Goal: Find specific page/section: Find specific page/section

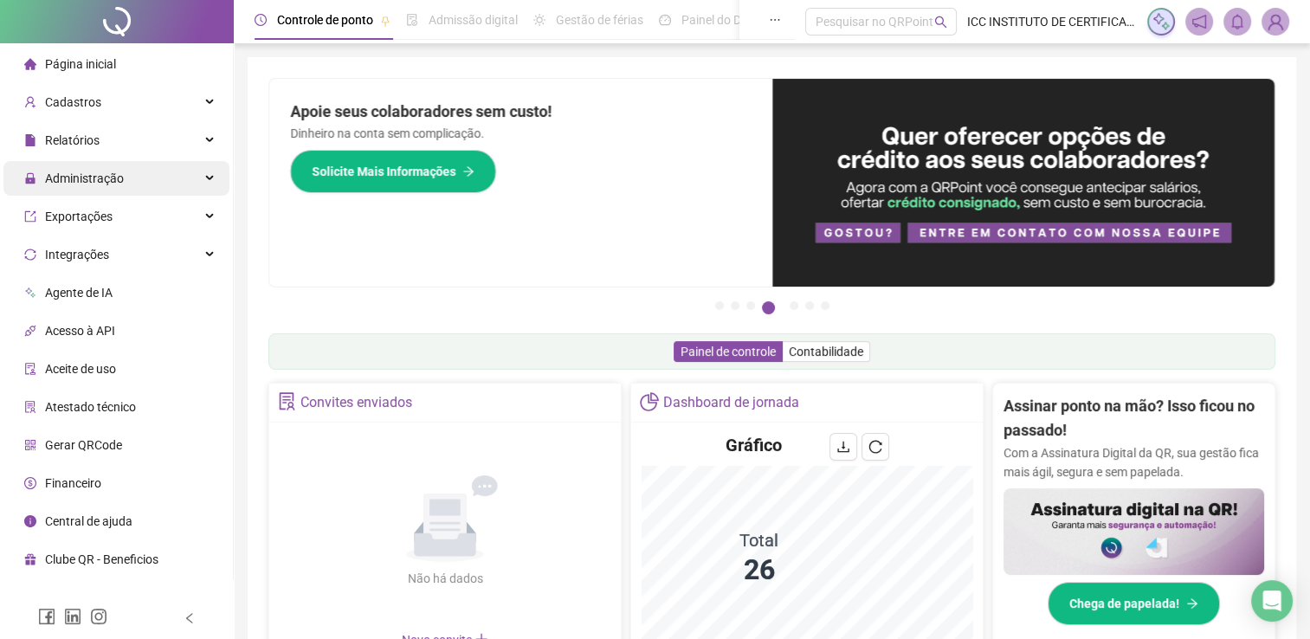
click at [139, 172] on div "Administração" at bounding box center [116, 178] width 226 height 35
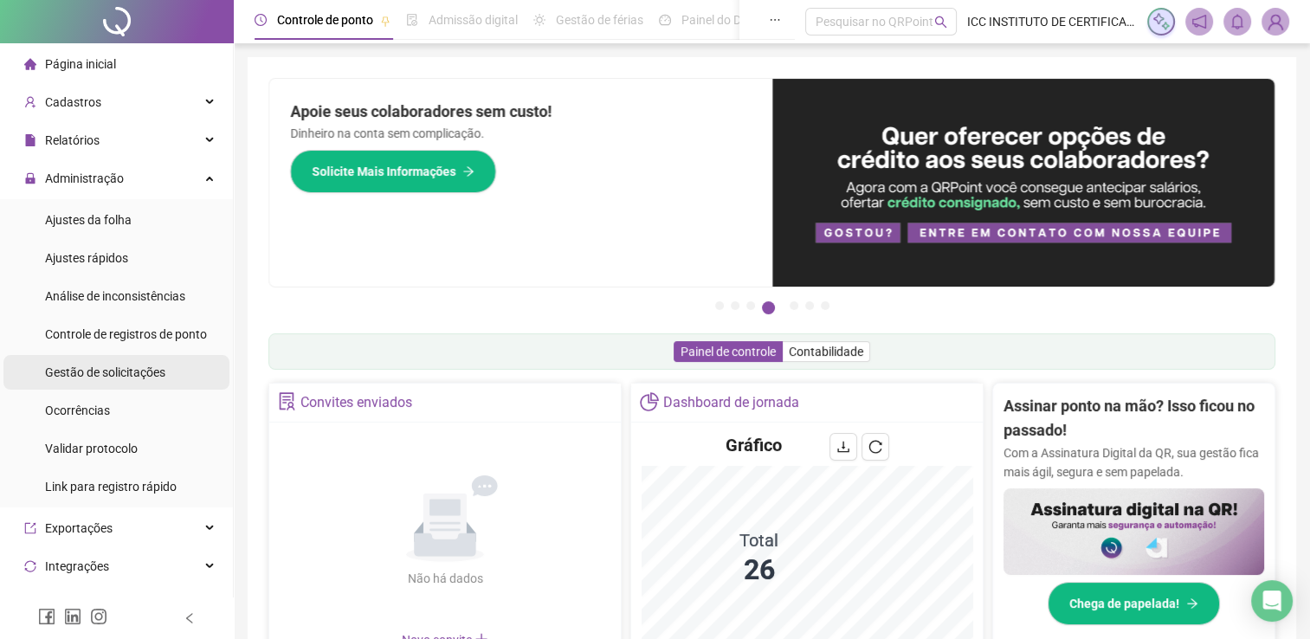
click at [158, 371] on span "Gestão de solicitações" at bounding box center [105, 372] width 120 height 14
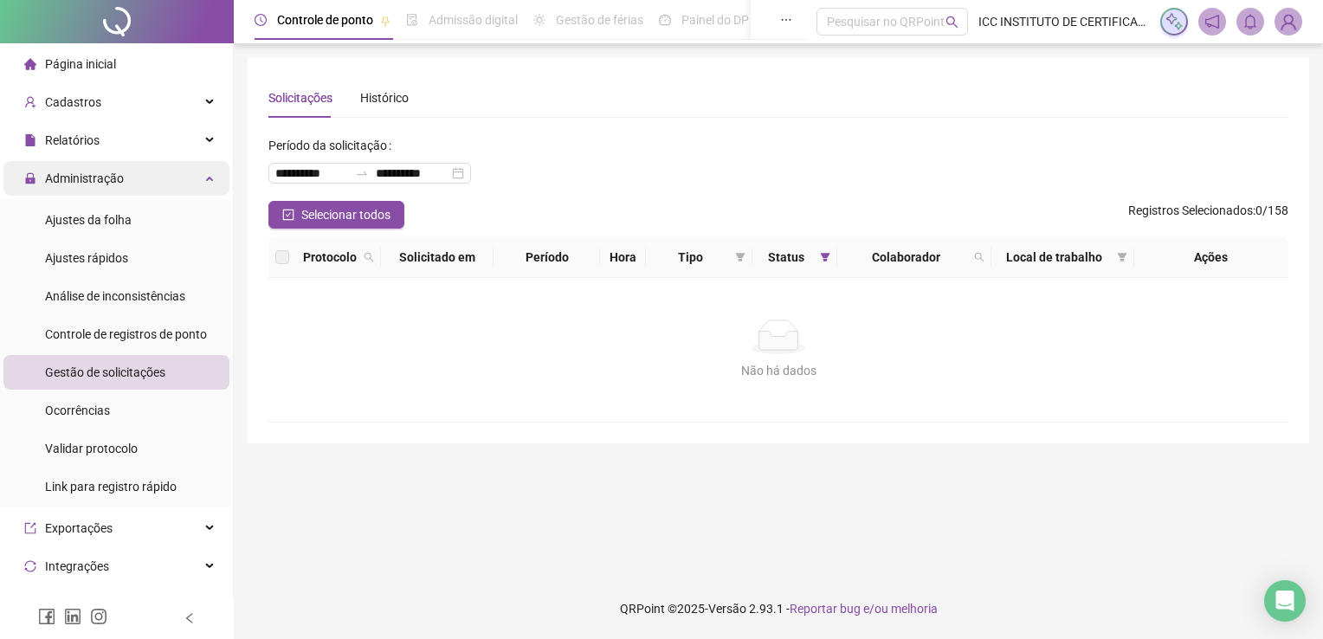
click at [200, 181] on div "Administração" at bounding box center [116, 178] width 226 height 35
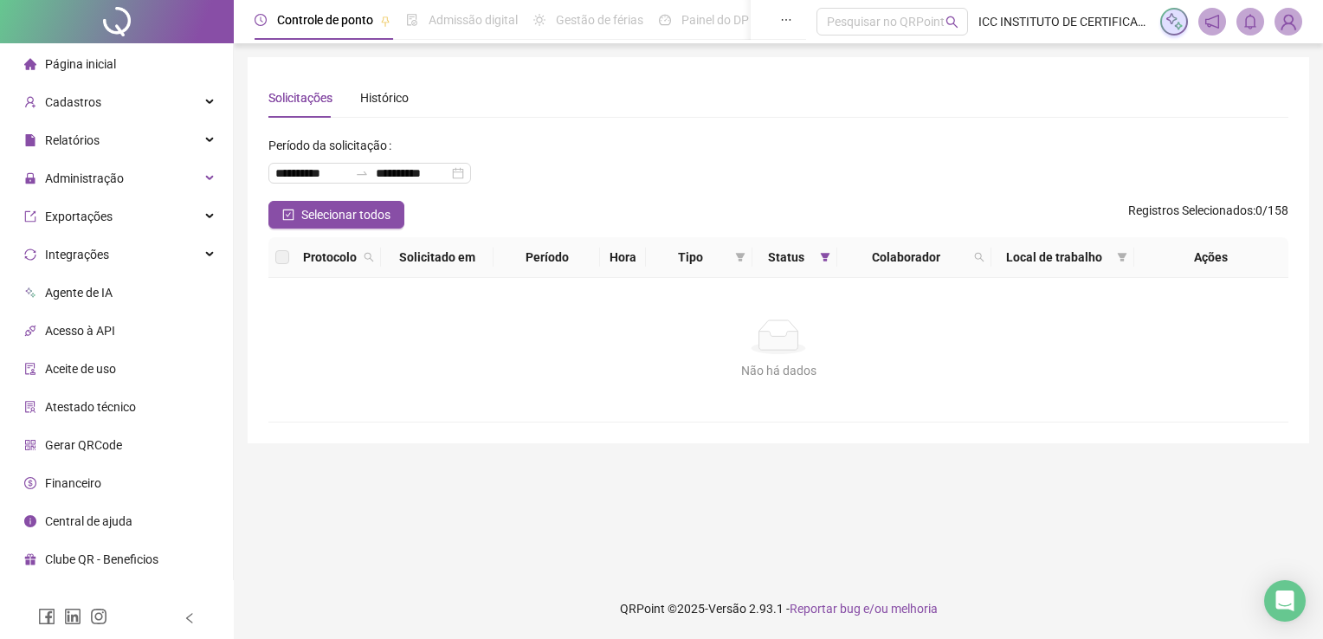
click at [145, 56] on li "Página inicial" at bounding box center [116, 64] width 226 height 35
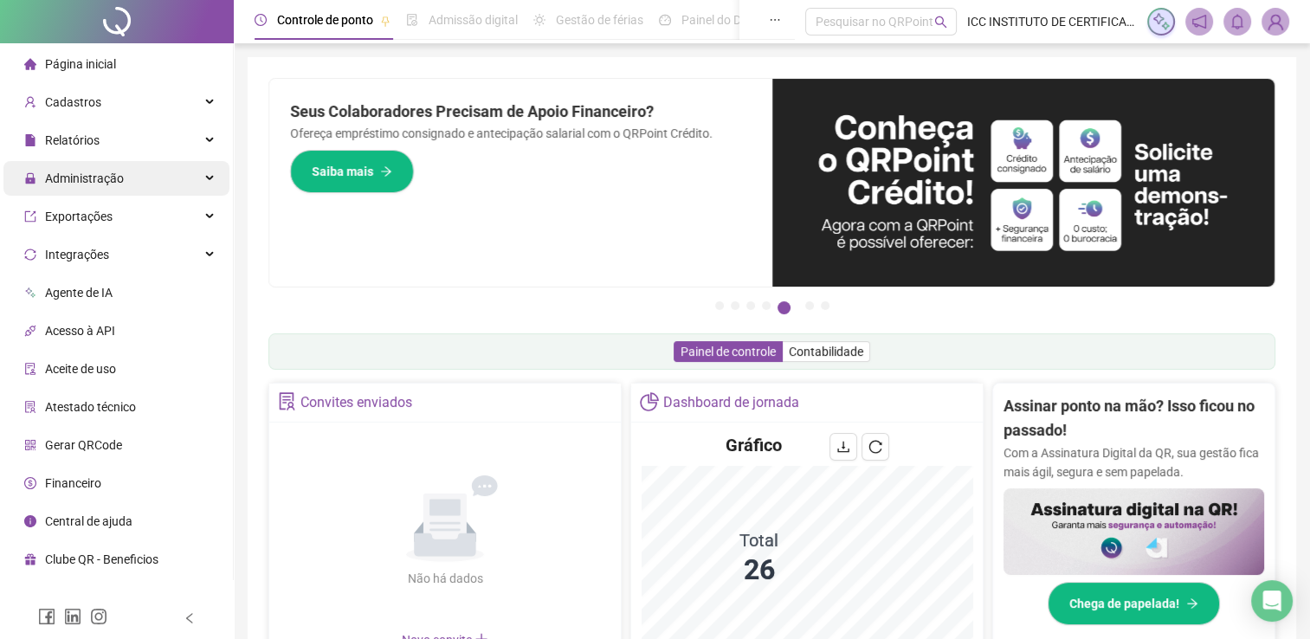
click at [139, 183] on div "Administração" at bounding box center [116, 178] width 226 height 35
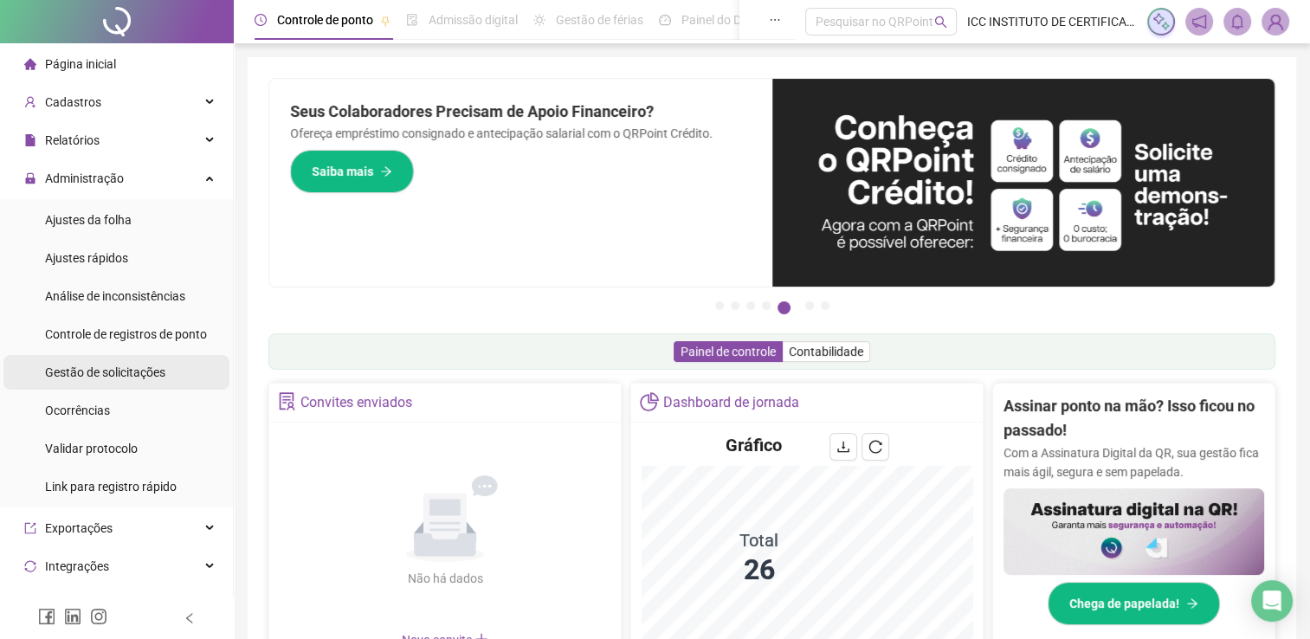
click at [149, 374] on span "Gestão de solicitações" at bounding box center [105, 372] width 120 height 14
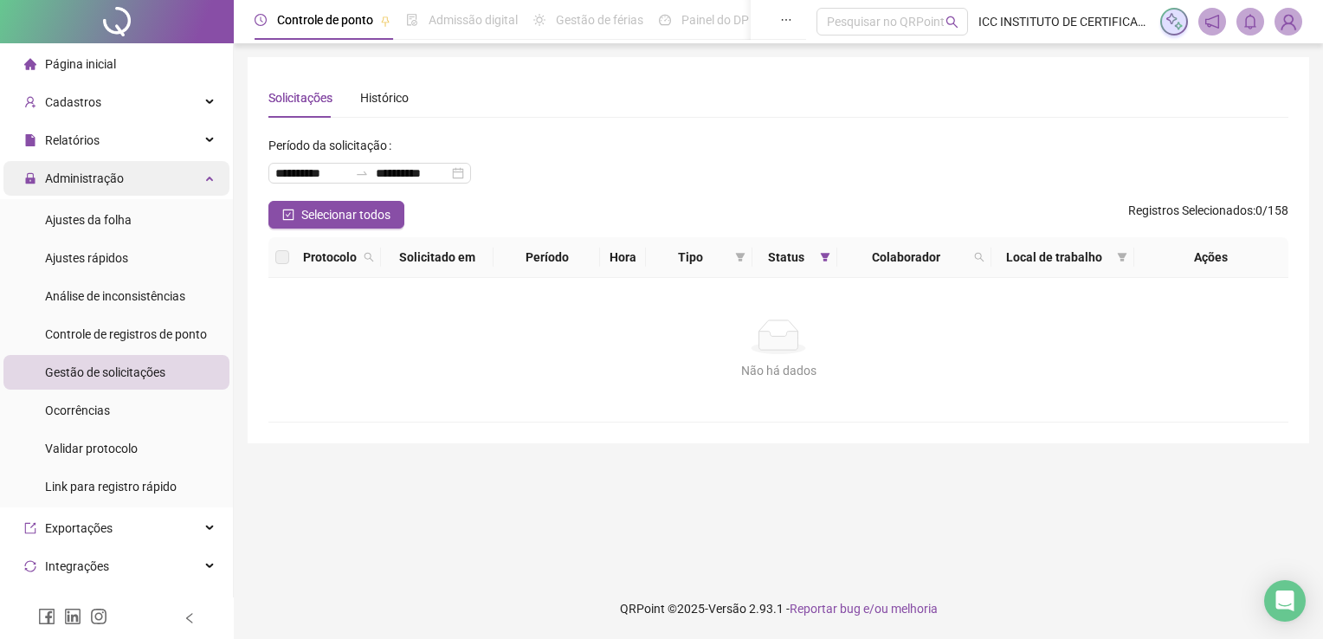
click at [187, 173] on div "Administração" at bounding box center [116, 178] width 226 height 35
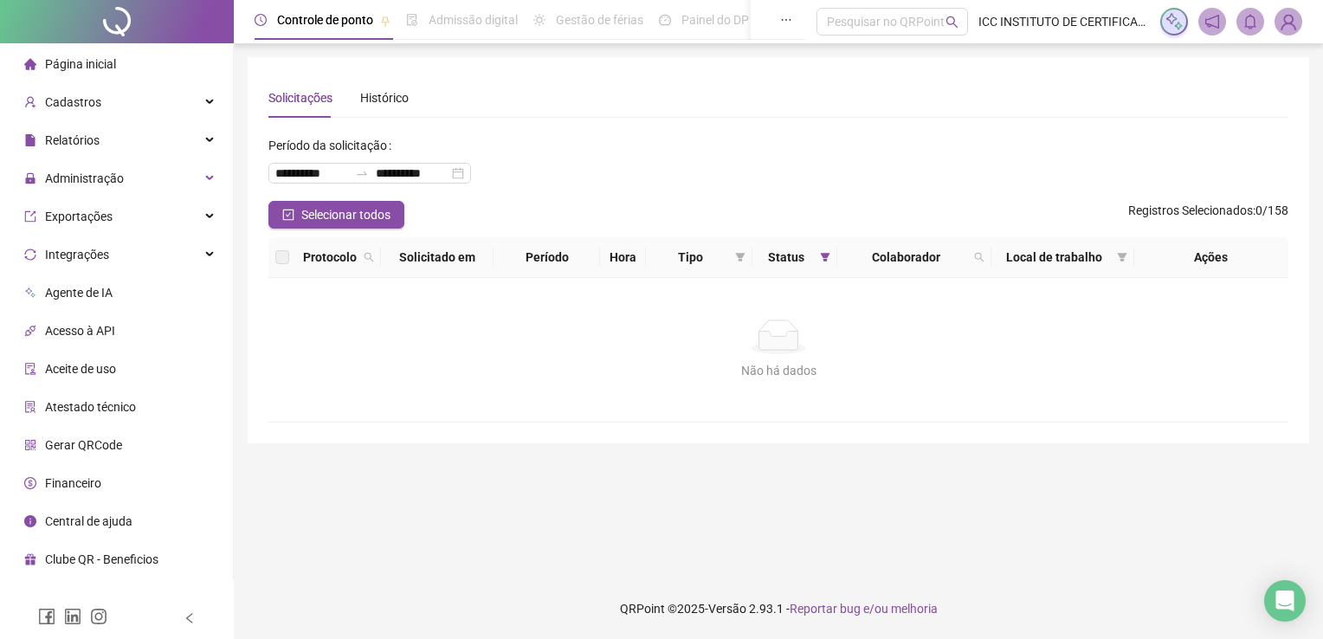
click at [144, 64] on li "Página inicial" at bounding box center [116, 64] width 226 height 35
